Goal: Task Accomplishment & Management: Manage account settings

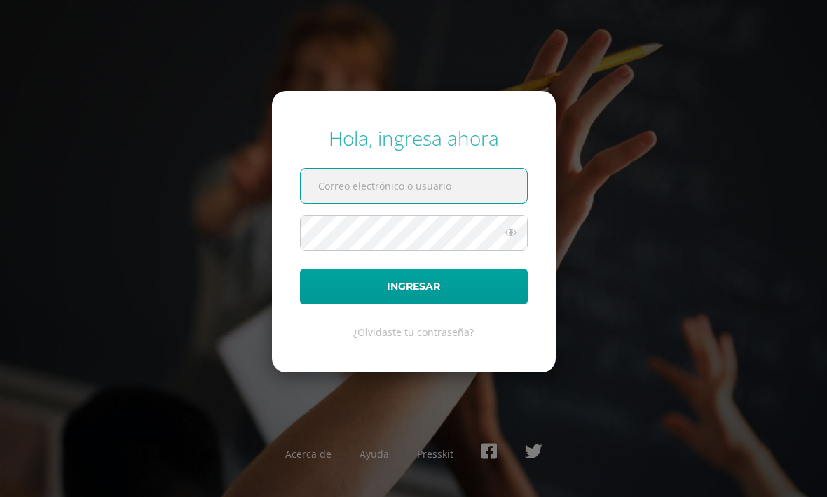
scroll to position [87, 0]
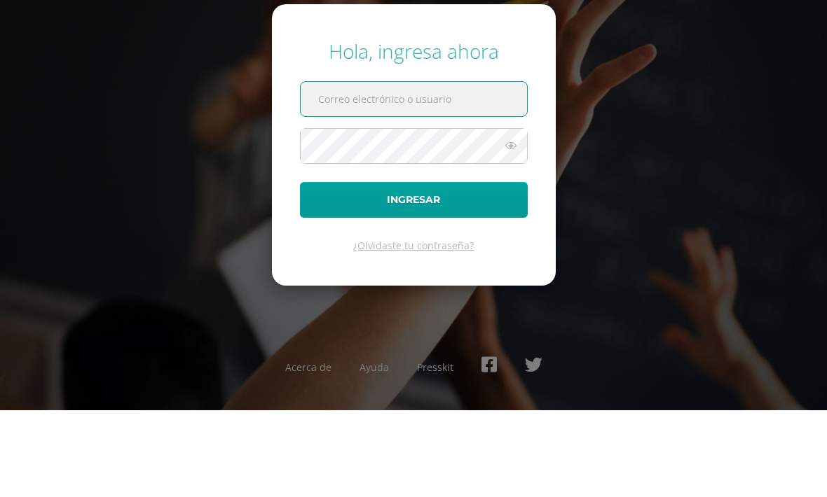
type input "[EMAIL_ADDRESS][DOMAIN_NAME]"
click at [413, 269] on button "Ingresar" at bounding box center [414, 287] width 228 height 36
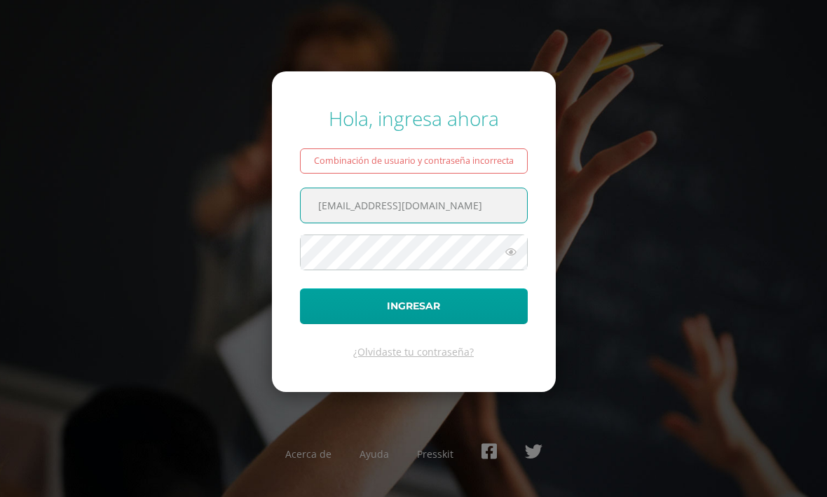
click at [502, 132] on div "Hola, ingresa ahora" at bounding box center [414, 118] width 228 height 27
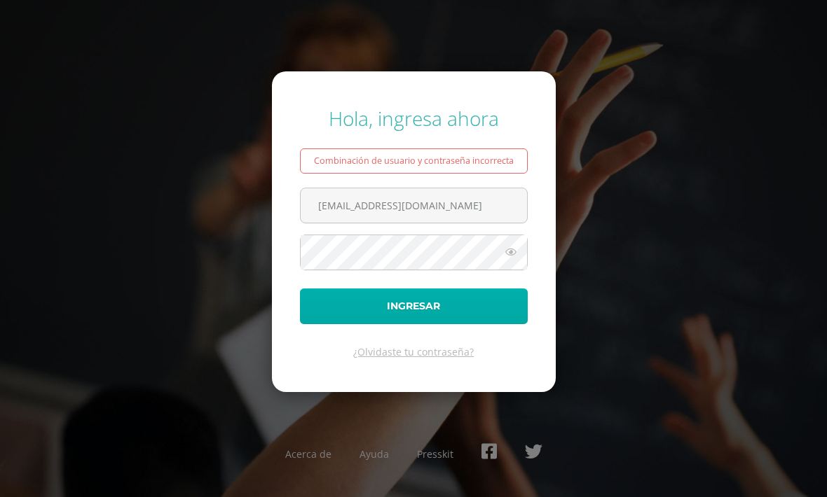
click at [443, 315] on button "Ingresar" at bounding box center [414, 307] width 228 height 36
click at [408, 324] on button "Ingresar" at bounding box center [414, 307] width 228 height 36
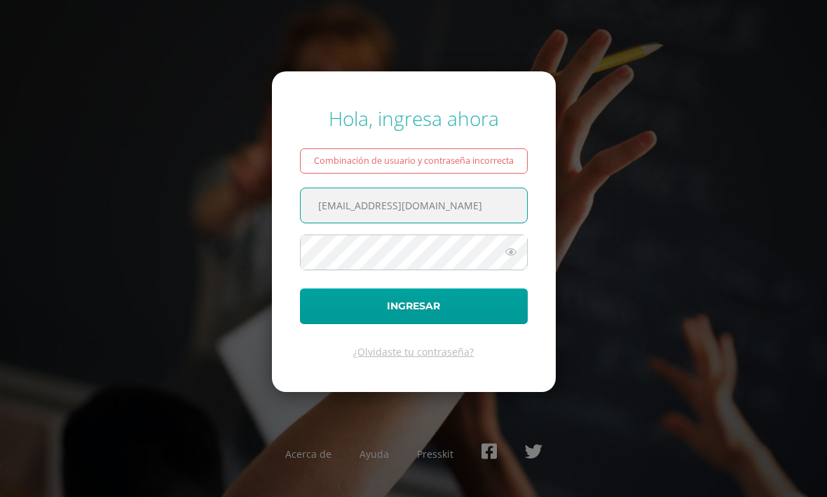
scroll to position [0, 6]
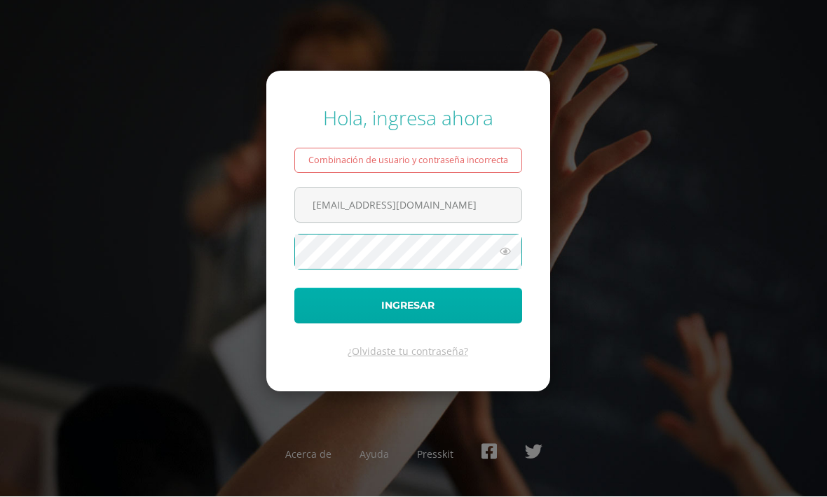
click at [467, 324] on button "Ingresar" at bounding box center [408, 307] width 228 height 36
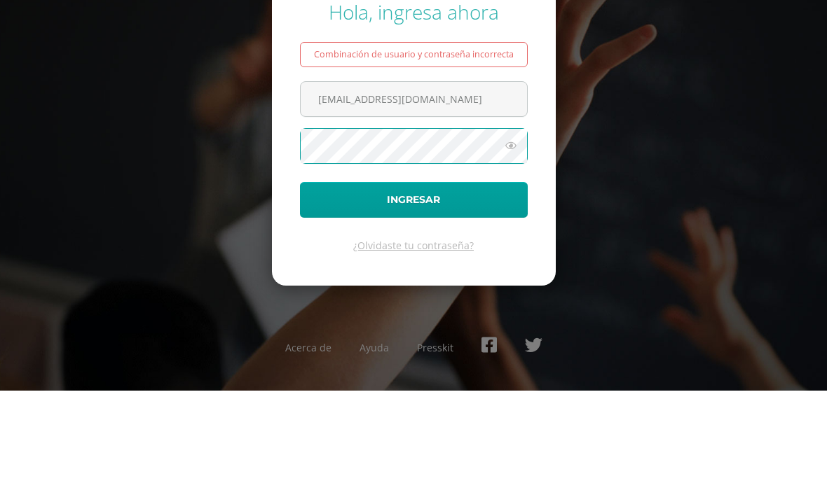
scroll to position [46, 0]
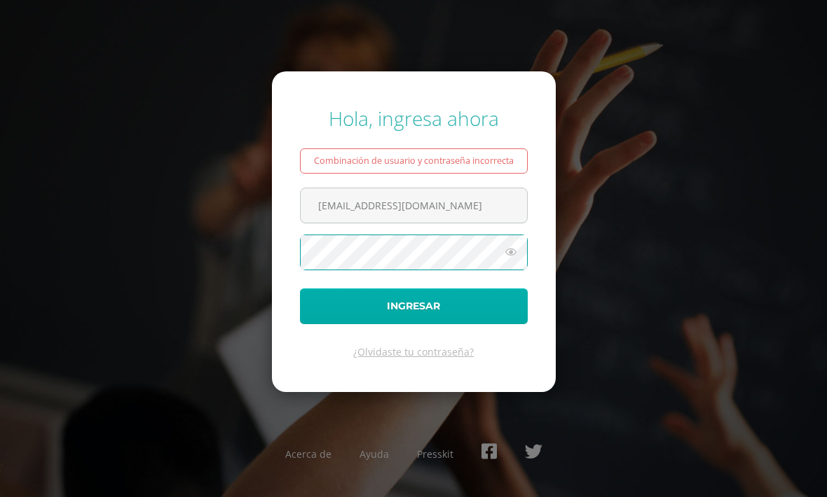
click at [419, 298] on button "Ingresar" at bounding box center [414, 307] width 228 height 36
click at [428, 324] on button "Ingresar" at bounding box center [414, 307] width 228 height 36
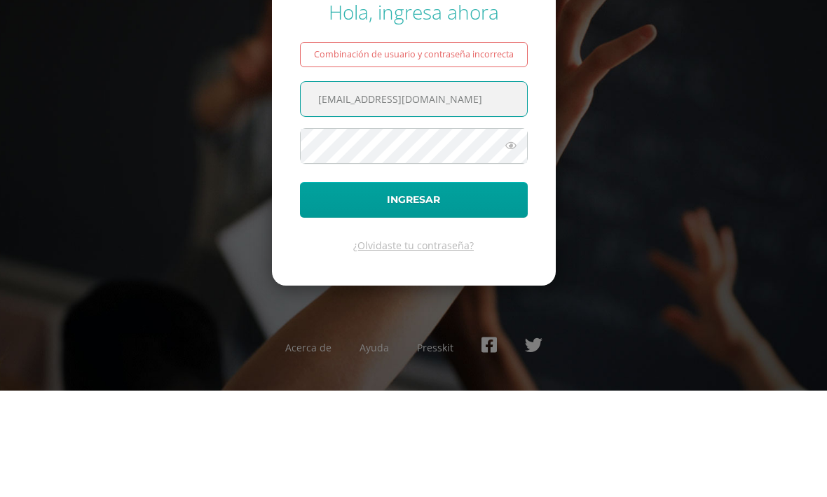
scroll to position [46, 0]
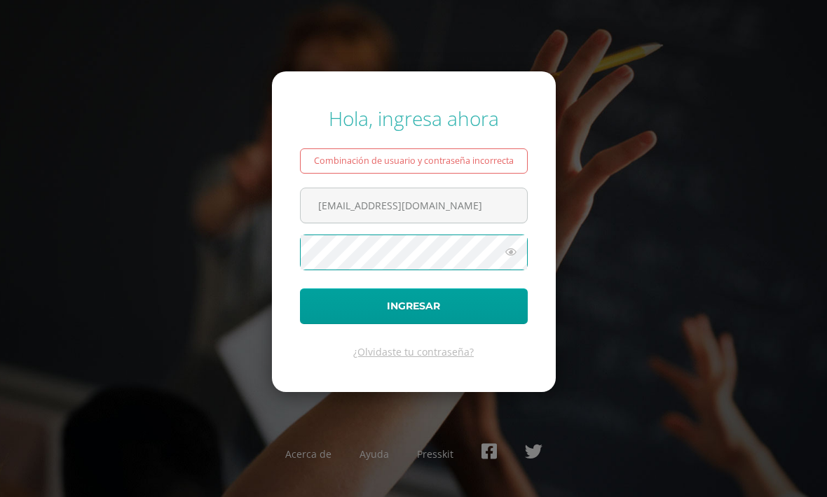
click at [516, 244] on icon at bounding box center [511, 252] width 18 height 17
click at [516, 244] on icon at bounding box center [510, 252] width 20 height 17
click at [418, 308] on form "Hola, ingresa ahora Combinación de usuario y contraseña incorrecta [EMAIL_ADDRE…" at bounding box center [414, 231] width 284 height 321
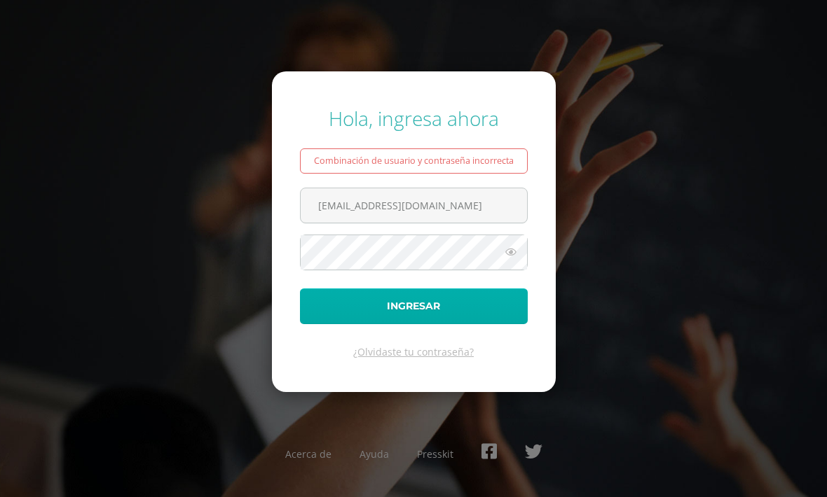
click at [419, 289] on button "Ingresar" at bounding box center [414, 307] width 228 height 36
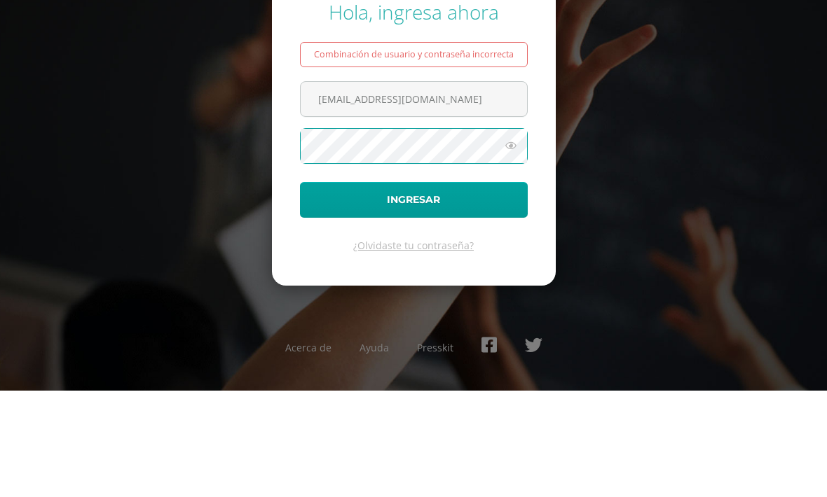
scroll to position [46, 0]
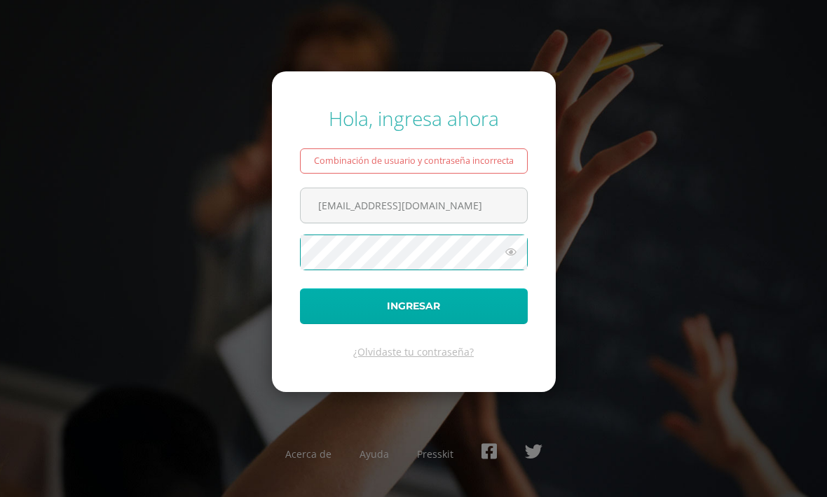
click at [359, 289] on button "Ingresar" at bounding box center [414, 307] width 228 height 36
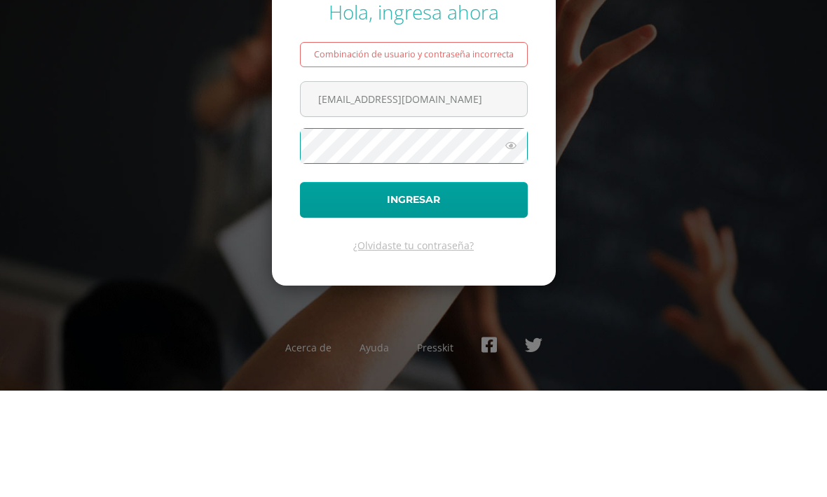
scroll to position [46, 0]
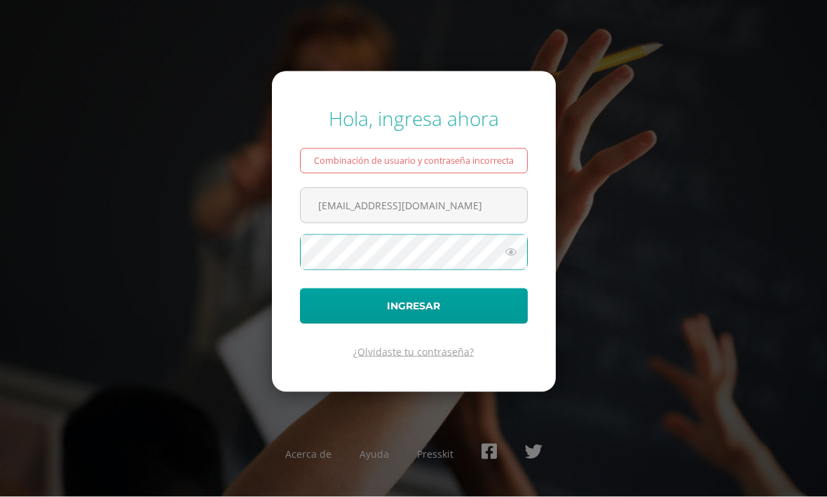
click at [416, 345] on link "¿Olvidaste tu contraseña?" at bounding box center [413, 351] width 121 height 13
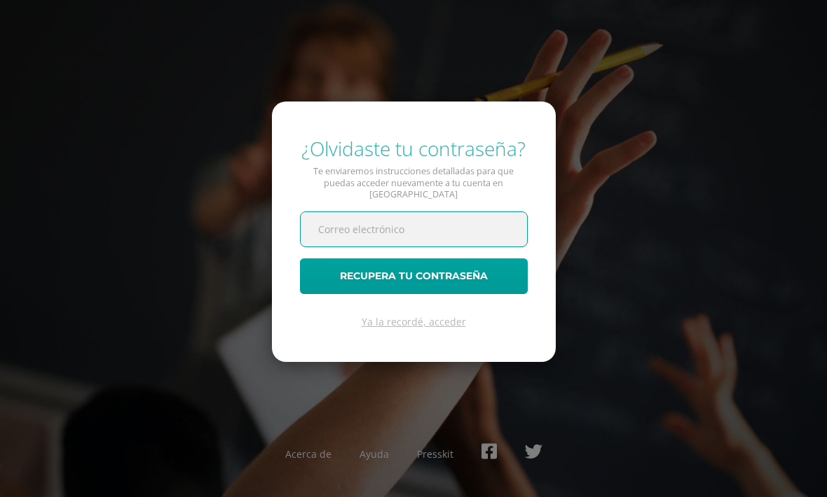
type input "[EMAIL_ADDRESS][DOMAIN_NAME]"
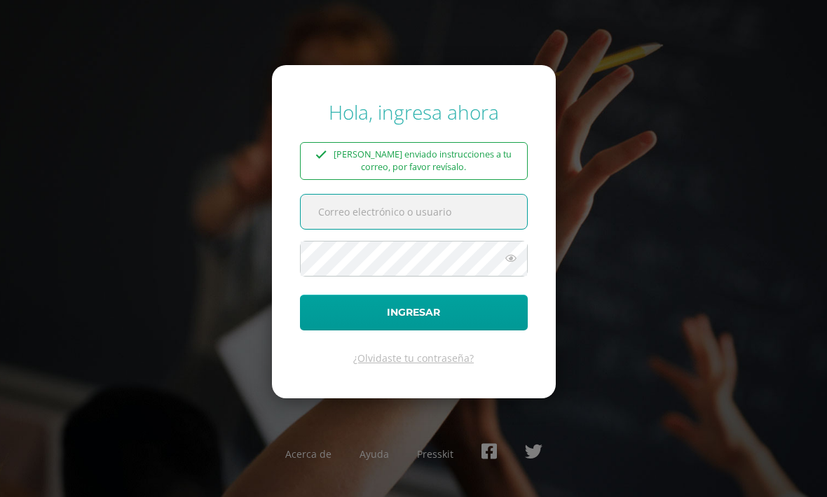
scroll to position [113, 0]
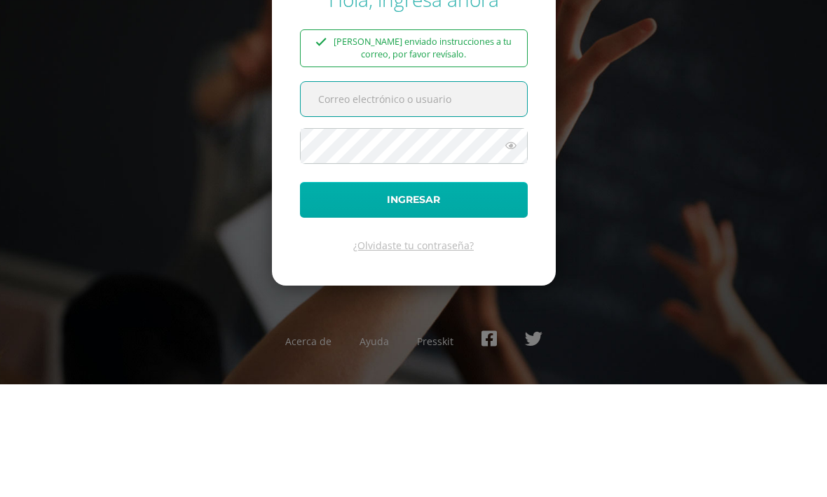
type input "[EMAIL_ADDRESS][DOMAIN_NAME]"
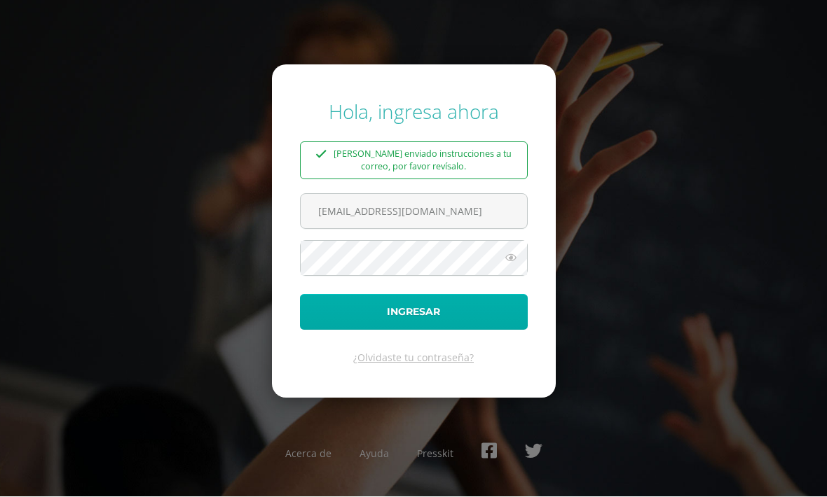
click at [437, 295] on button "Ingresar" at bounding box center [414, 313] width 228 height 36
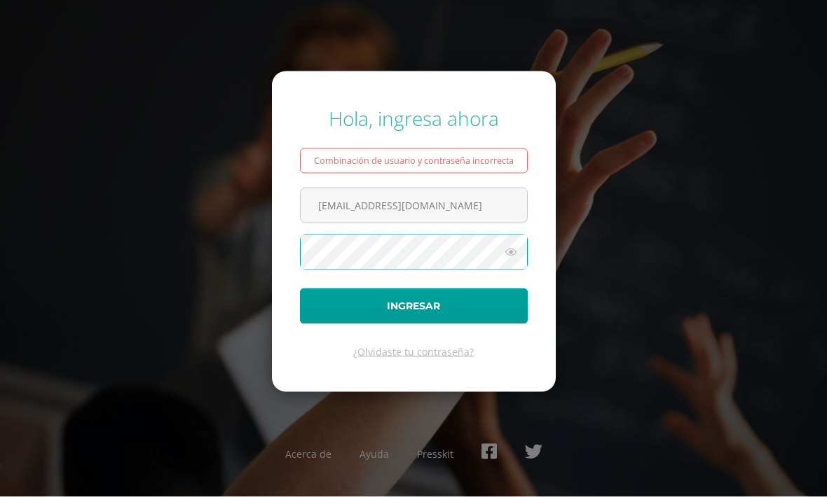
scroll to position [0, 6]
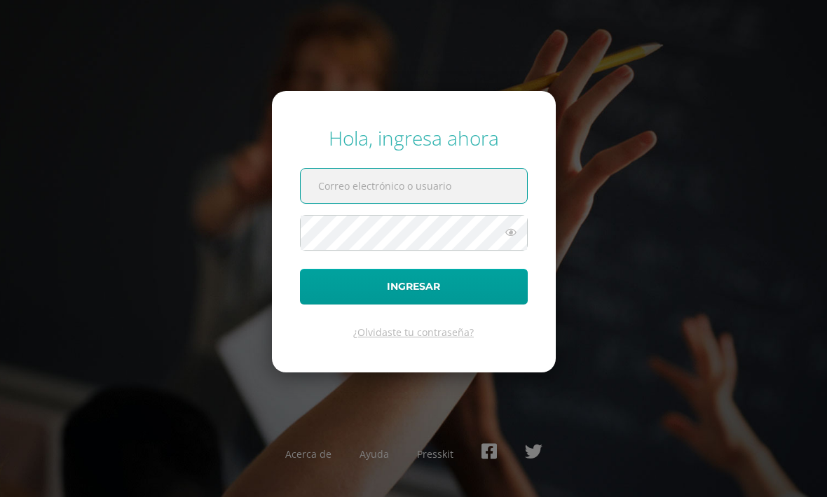
scroll to position [87, 0]
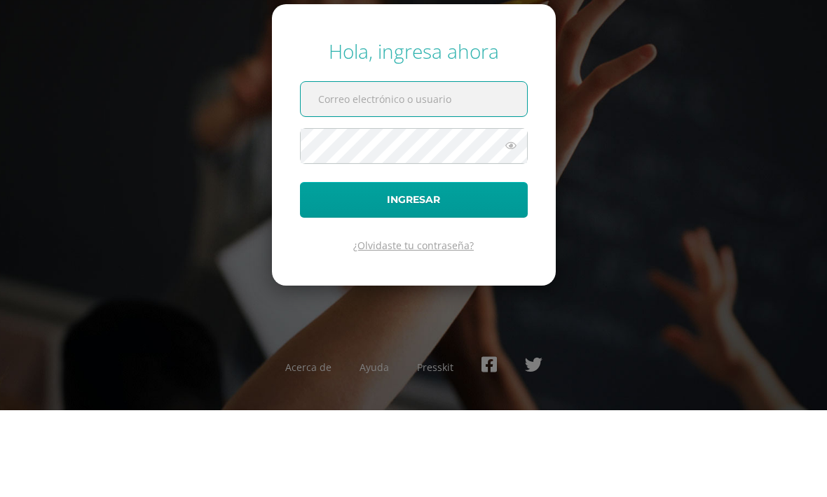
type input "[EMAIL_ADDRESS][DOMAIN_NAME]"
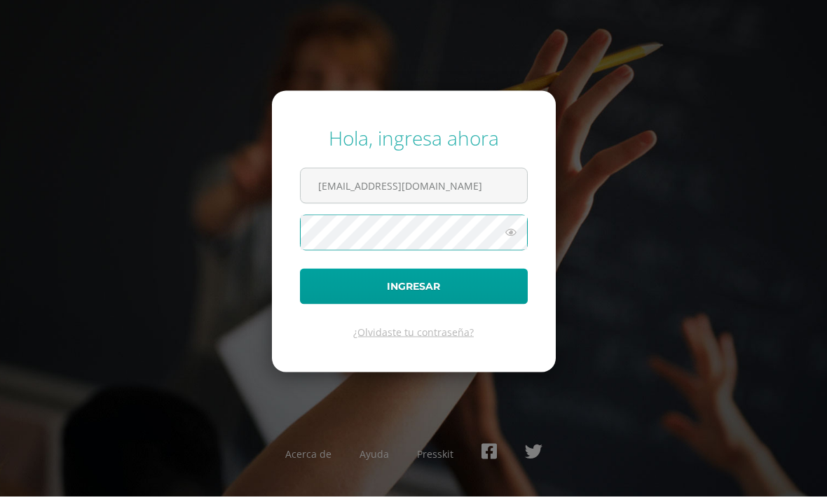
click at [515, 224] on icon at bounding box center [511, 232] width 18 height 17
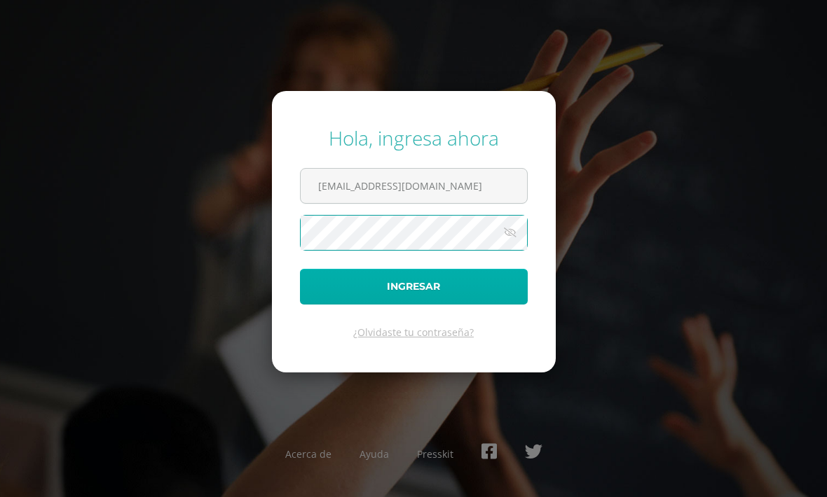
click at [402, 270] on button "Ingresar" at bounding box center [414, 287] width 228 height 36
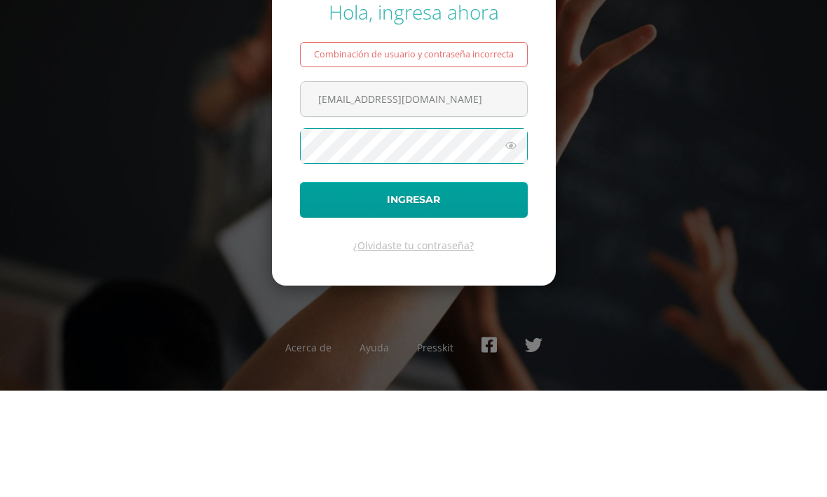
scroll to position [46, 0]
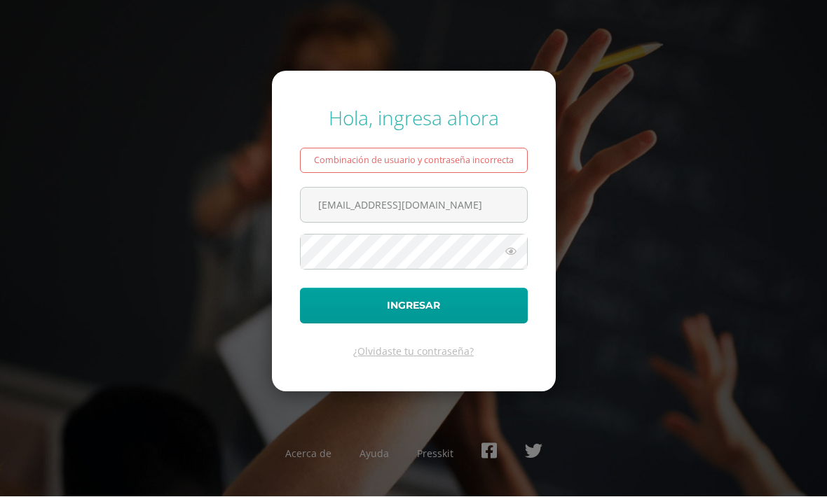
click at [511, 244] on icon at bounding box center [511, 252] width 18 height 17
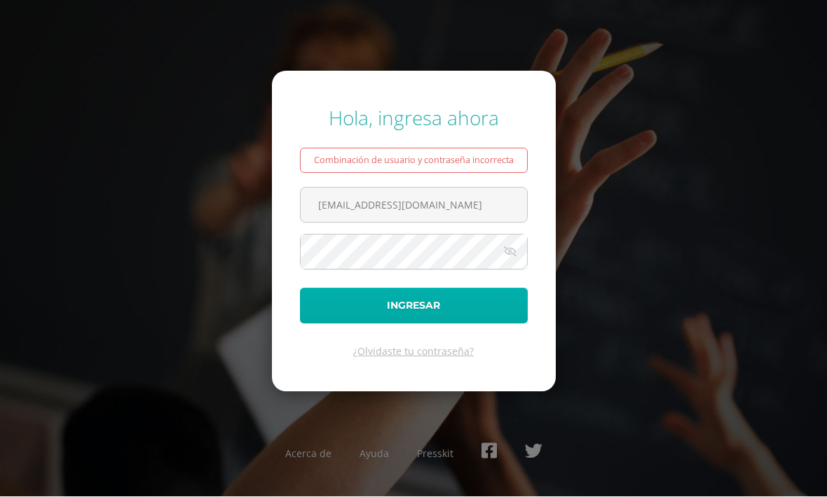
click at [458, 289] on button "Ingresar" at bounding box center [414, 307] width 228 height 36
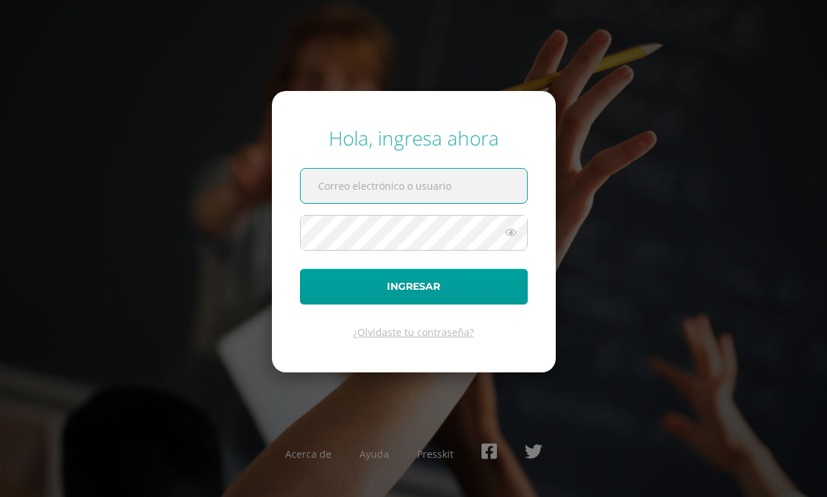
scroll to position [87, 0]
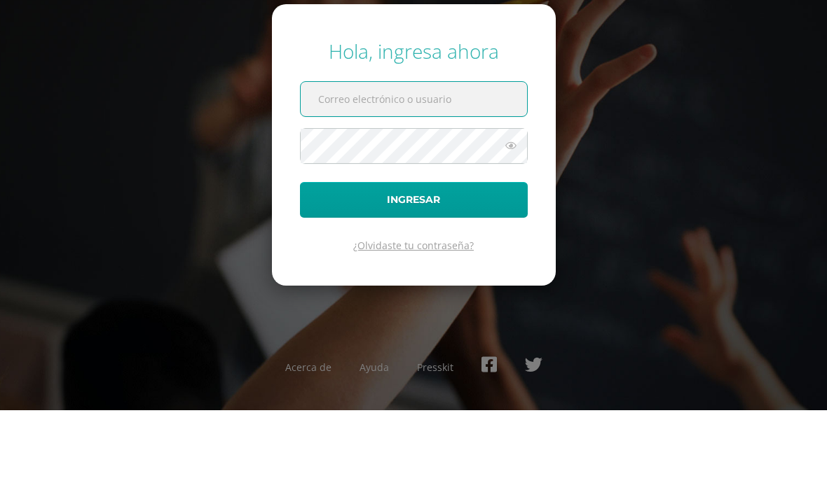
click at [432, 326] on link "¿Olvidaste tu contraseña?" at bounding box center [413, 332] width 121 height 13
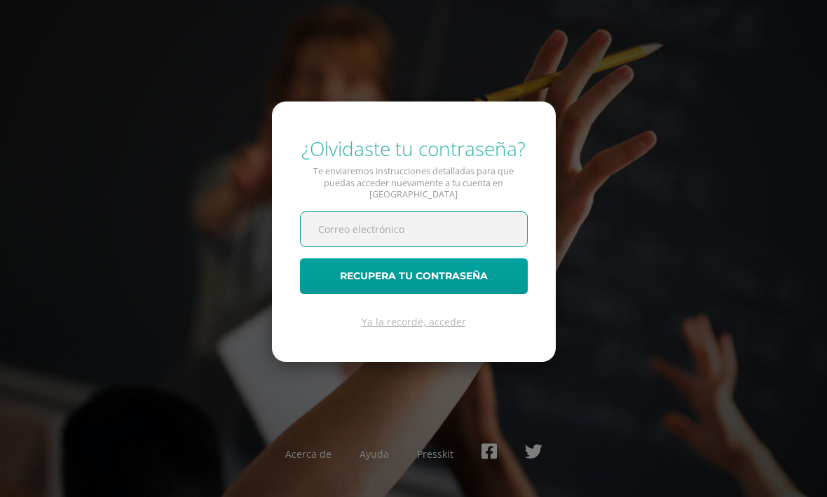
type input "[EMAIL_ADDRESS][DOMAIN_NAME]"
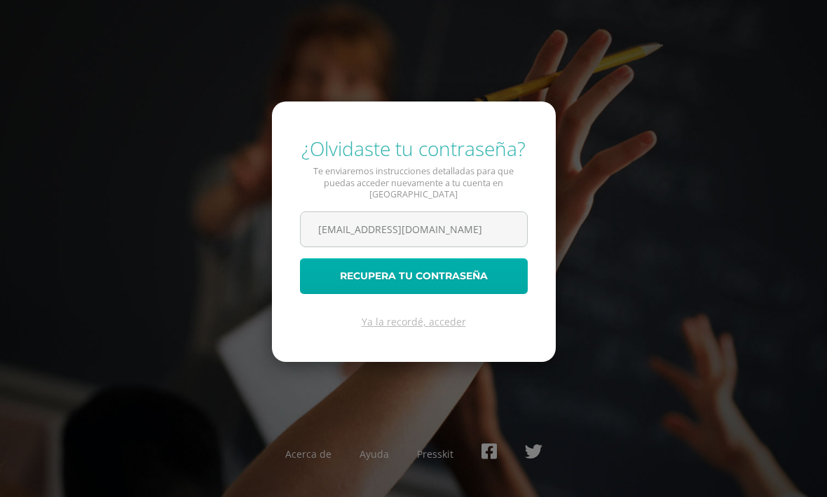
click at [371, 294] on button "Recupera tu contraseña" at bounding box center [414, 277] width 228 height 36
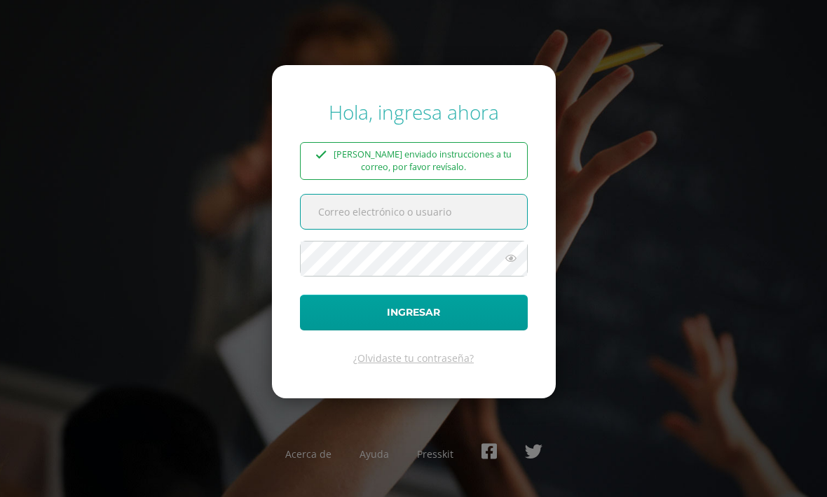
scroll to position [113, 0]
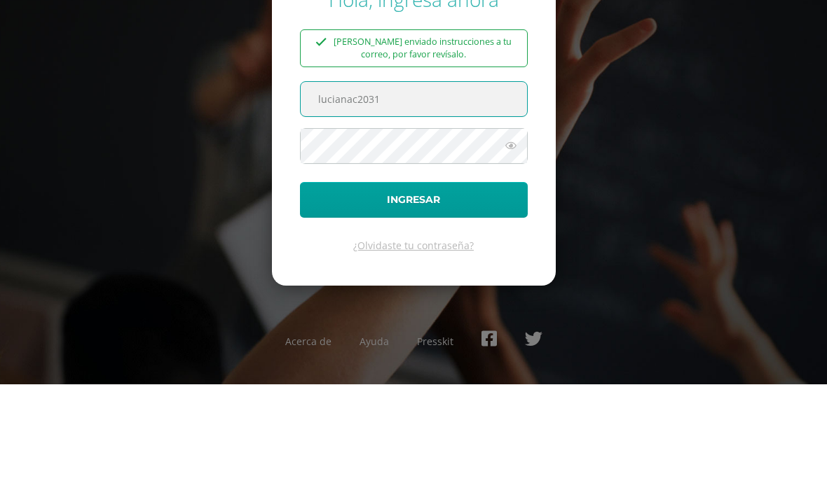
type input "[EMAIL_ADDRESS][DOMAIN_NAME]"
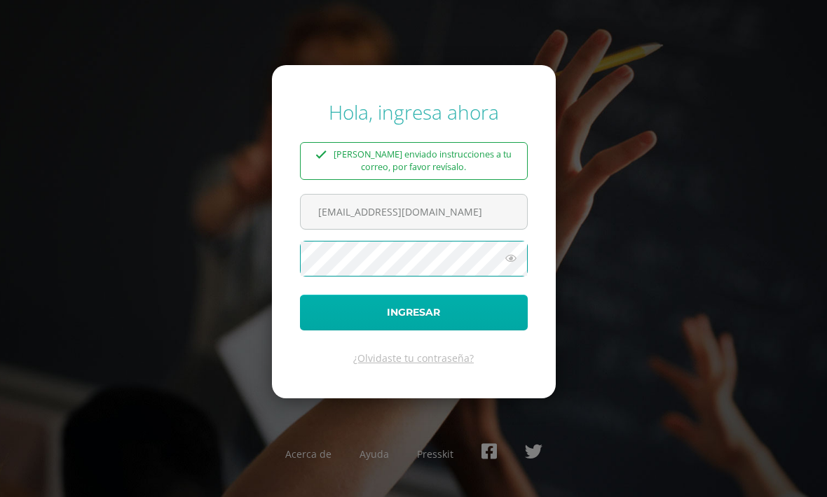
click at [437, 295] on button "Ingresar" at bounding box center [414, 313] width 228 height 36
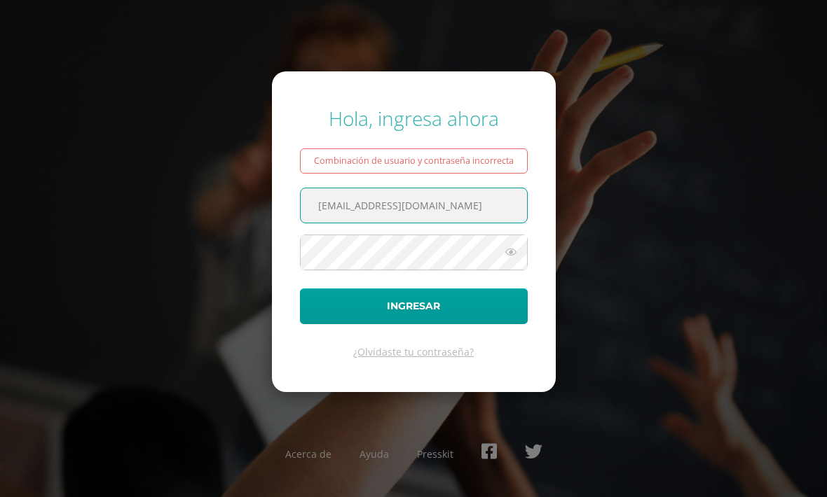
scroll to position [106, 0]
